Goal: Task Accomplishment & Management: Use online tool/utility

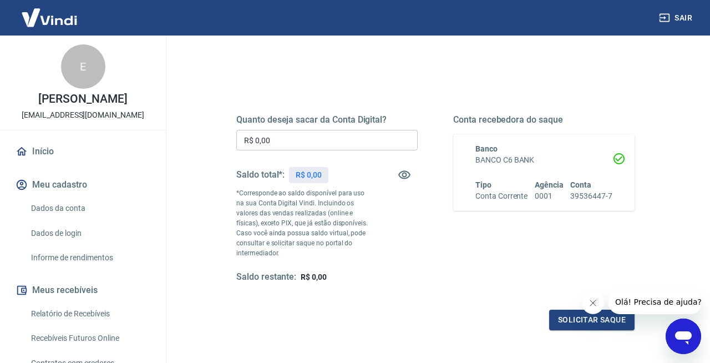
scroll to position [111, 0]
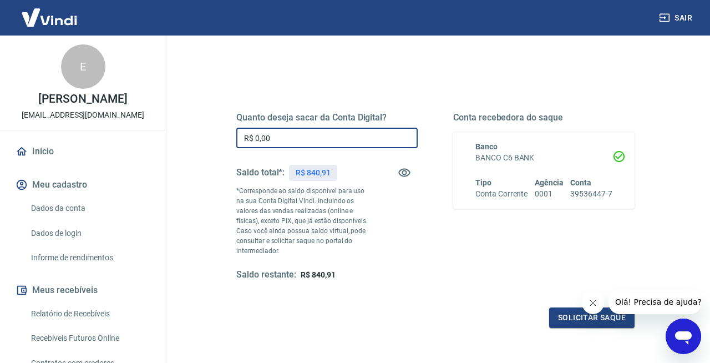
click at [310, 135] on input "R$ 0,00" at bounding box center [326, 138] width 181 height 21
type input "R$ 830,00"
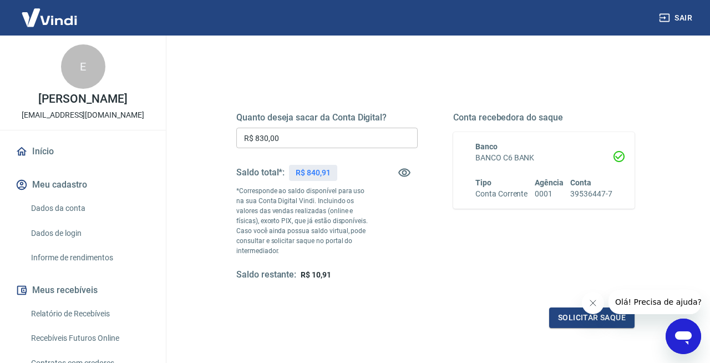
click at [421, 285] on div "Quanto deseja sacar da Conta Digital? R$ 830,00 ​ Saldo total*: R$ 840,91 *Corr…" at bounding box center [435, 206] width 398 height 242
click at [567, 315] on button "Solicitar saque" at bounding box center [591, 317] width 85 height 21
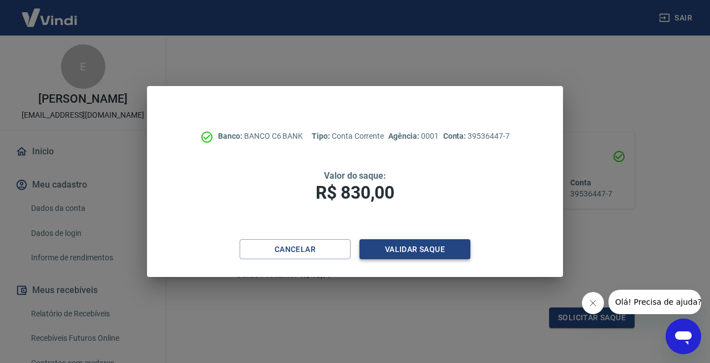
click at [409, 249] on button "Validar saque" at bounding box center [415, 249] width 111 height 21
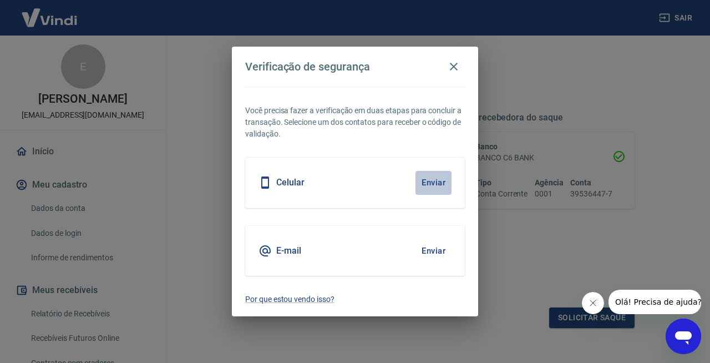
click at [434, 182] on button "Enviar" at bounding box center [434, 182] width 36 height 23
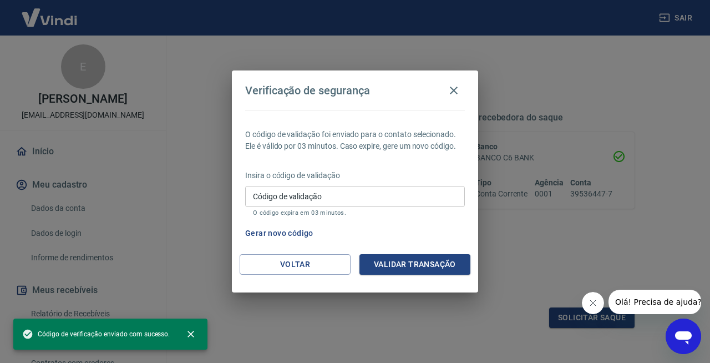
click at [406, 201] on input "Código de validação" at bounding box center [355, 196] width 220 height 21
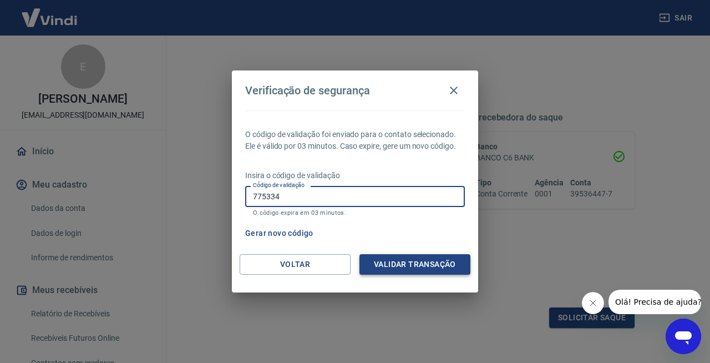
type input "775334"
click at [396, 265] on button "Validar transação" at bounding box center [415, 264] width 111 height 21
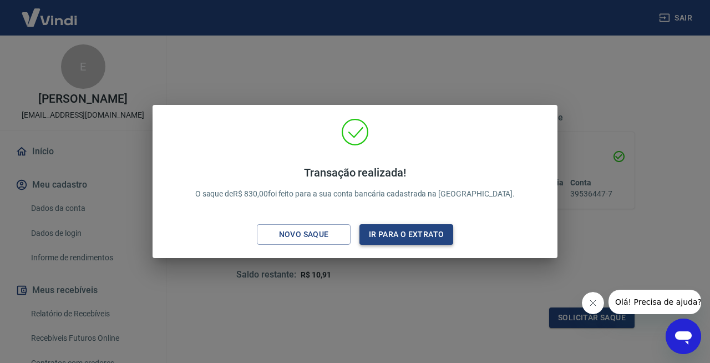
click at [399, 237] on button "Ir para o extrato" at bounding box center [407, 234] width 94 height 21
